Goal: Check status: Check status

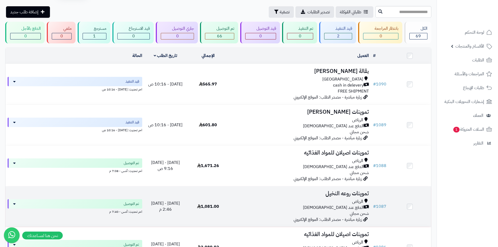
scroll to position [26, 0]
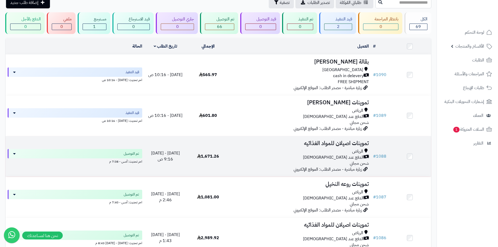
click at [249, 157] on div "الدفع عند [DEMOGRAPHIC_DATA]" at bounding box center [299, 157] width 137 height 6
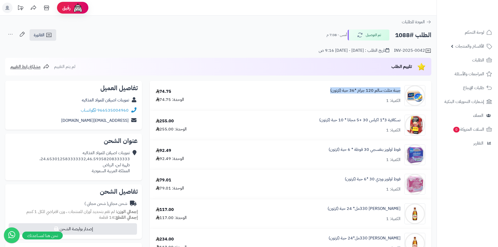
drag, startPoint x: 401, startPoint y: 90, endPoint x: 331, endPoint y: 93, distance: 70.1
click at [331, 93] on div "جبنة مثلث سالم 120 جرام *36 حبة (كرتون) الكمية: 1" at bounding box center [321, 95] width 215 height 21
copy link "جبنة مثلث سالم 120 جرام *36 حبة (كرتون)"
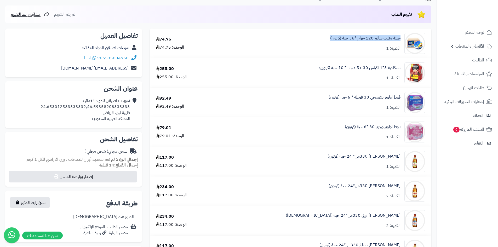
scroll to position [78, 0]
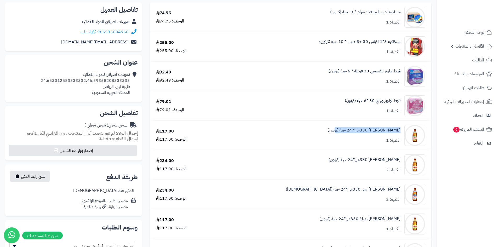
drag, startPoint x: 401, startPoint y: 130, endPoint x: 343, endPoint y: 129, distance: 58.0
click at [343, 28] on div "موسى تفاح 330مل* 24 حبة (كرتون) الكمية: 1" at bounding box center [321, 17] width 215 height 21
copy link "موسى تفاح 330مل* 24 حبة (كرتون)"
drag, startPoint x: 401, startPoint y: 159, endPoint x: 370, endPoint y: 160, distance: 30.8
click at [370, 28] on div "موسى شعير 330مل*24 حبة (كرتون) الكمية: 2" at bounding box center [321, 17] width 215 height 21
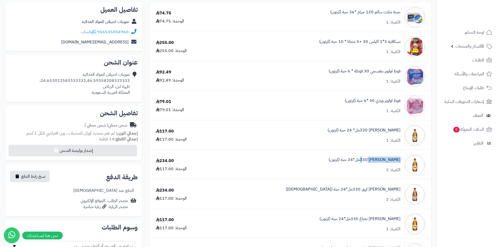
copy link "موسى شعير 330مل"
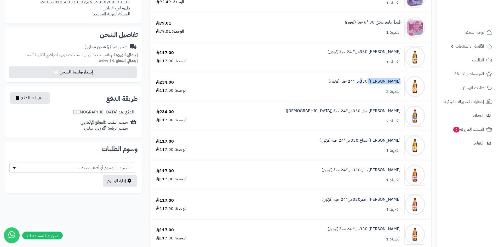
scroll to position [183, 0]
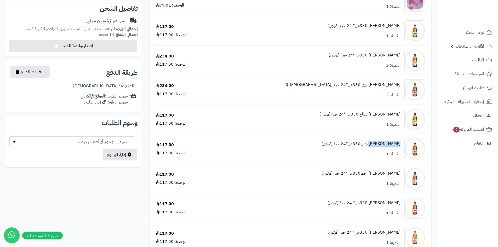
drag, startPoint x: 401, startPoint y: 144, endPoint x: 371, endPoint y: 145, distance: 30.8
copy link "موسى رمان330مل"
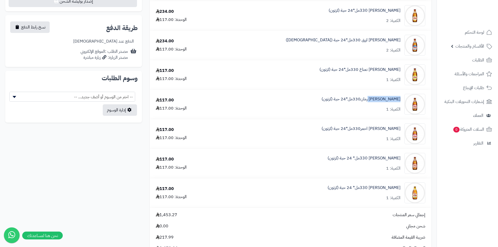
scroll to position [235, 0]
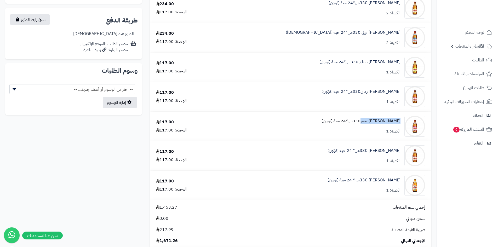
drag, startPoint x: 400, startPoint y: 121, endPoint x: 363, endPoint y: 124, distance: 37.7
copy link "موسى توت احمر330مل"
drag, startPoint x: 401, startPoint y: 151, endPoint x: 367, endPoint y: 150, distance: 33.4
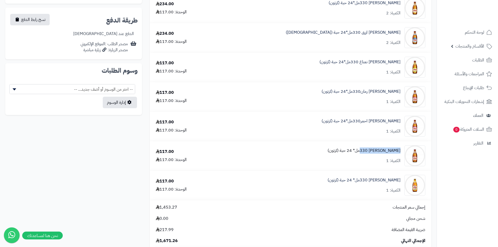
copy link "موسى فراولة 330مل"
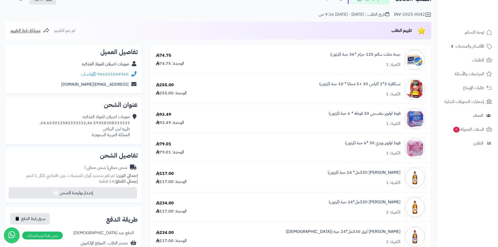
scroll to position [26, 0]
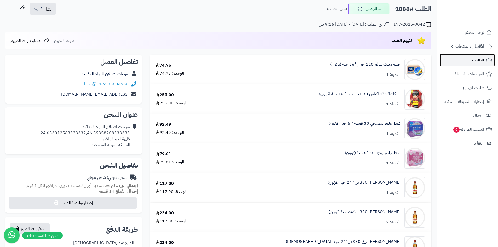
click at [479, 63] on span "الطلبات" at bounding box center [478, 59] width 12 height 7
